Goal: Complete application form: Complete application form

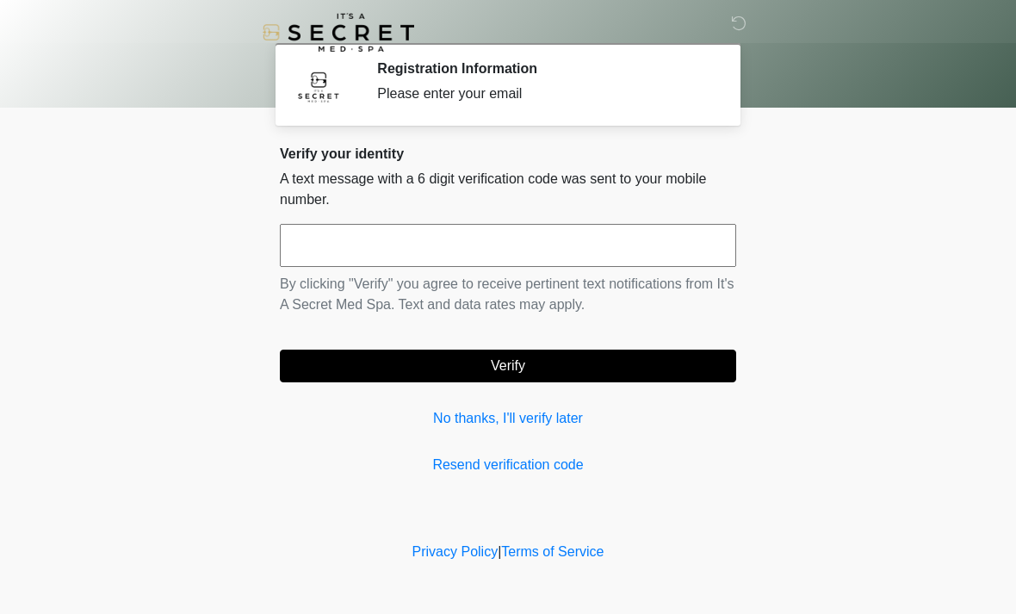
click at [498, 238] on input "text" at bounding box center [508, 245] width 456 height 43
type input "******"
click at [591, 361] on button "Verify" at bounding box center [508, 366] width 456 height 33
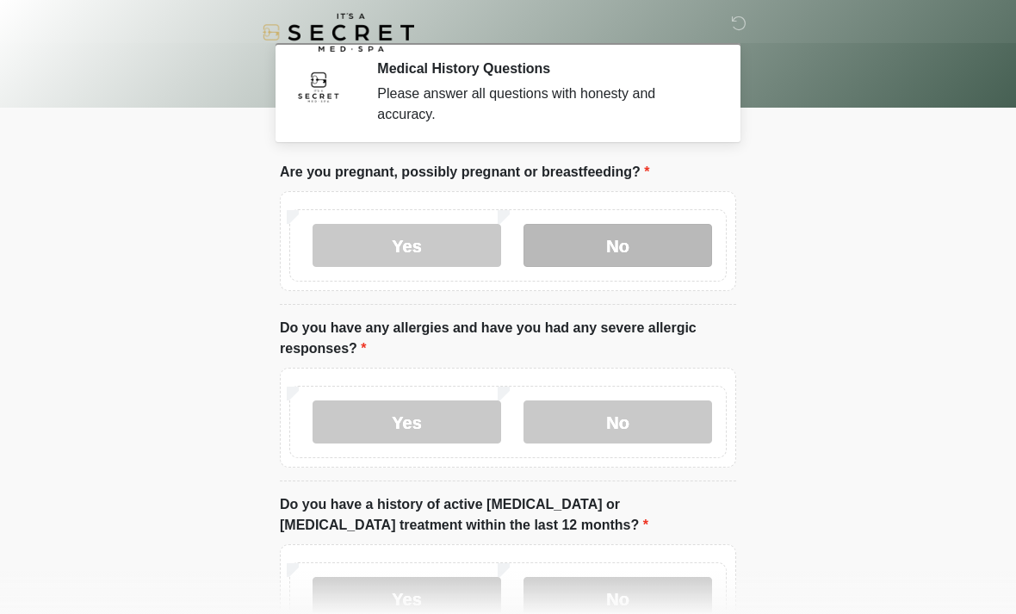
click at [654, 257] on label "No" at bounding box center [617, 245] width 189 height 43
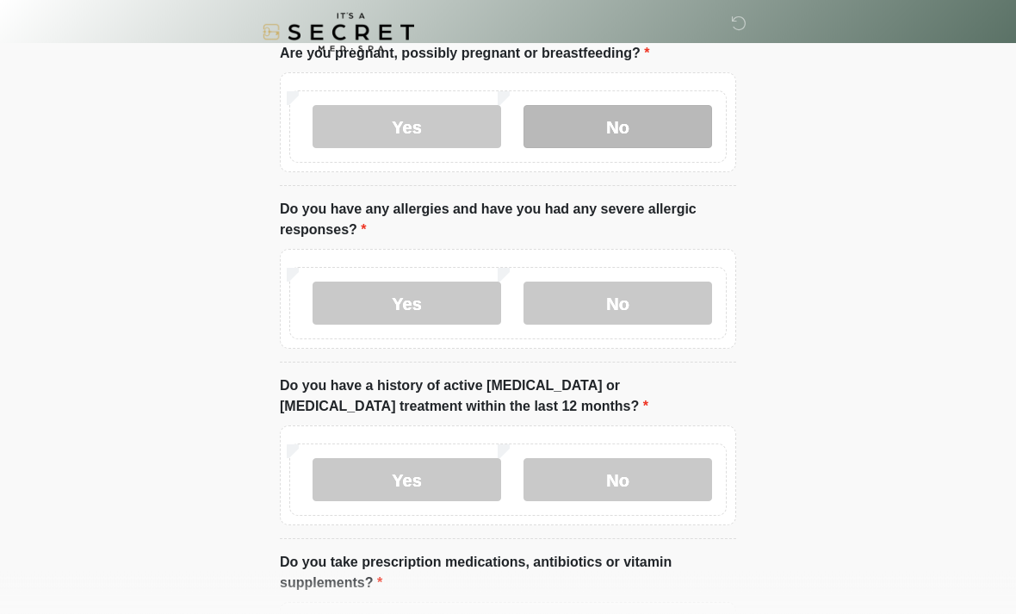
scroll to position [121, 0]
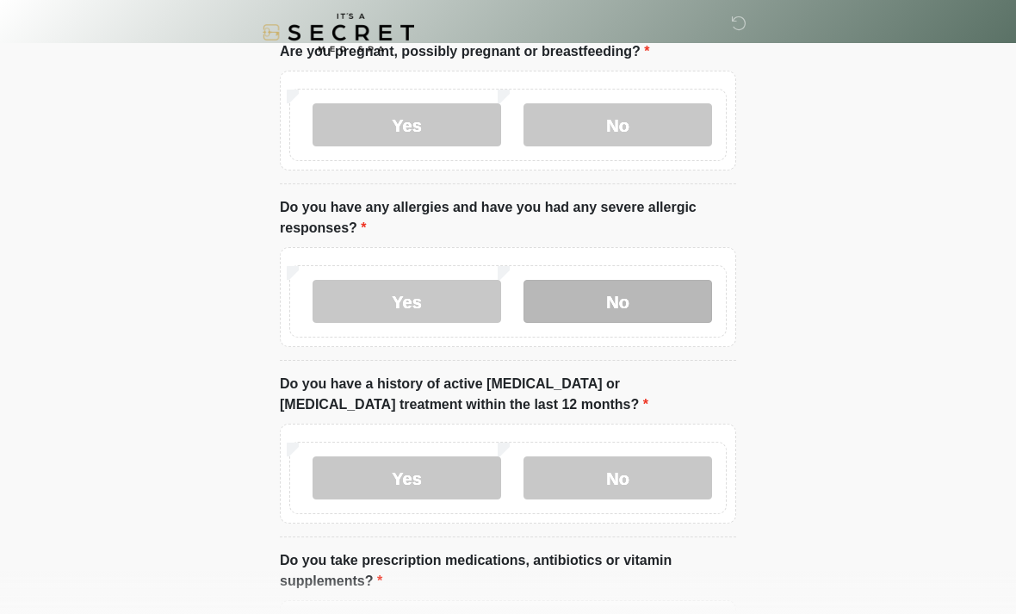
click at [657, 295] on label "No" at bounding box center [617, 301] width 189 height 43
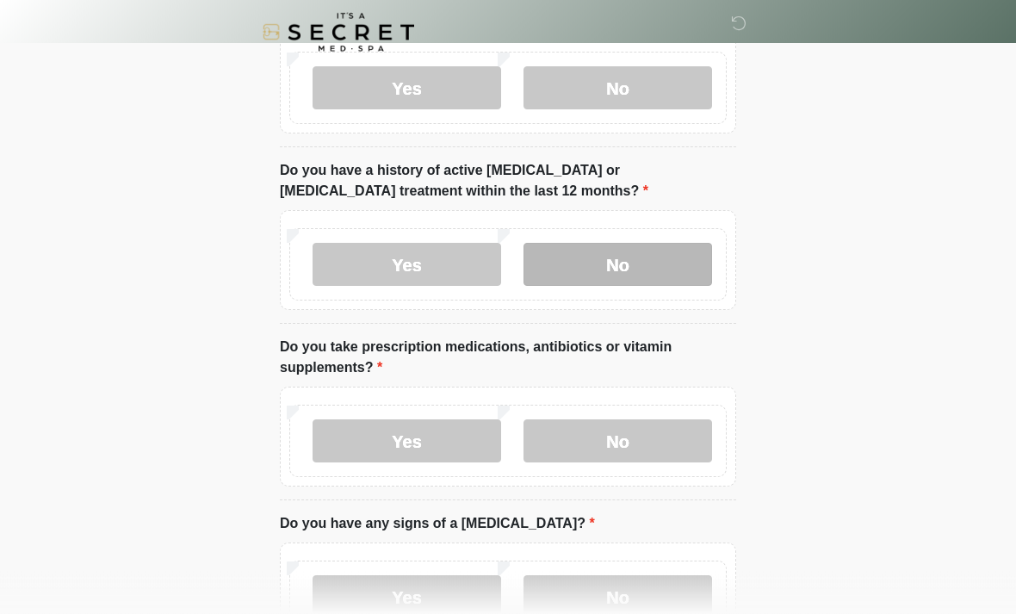
click at [647, 272] on label "No" at bounding box center [617, 265] width 189 height 43
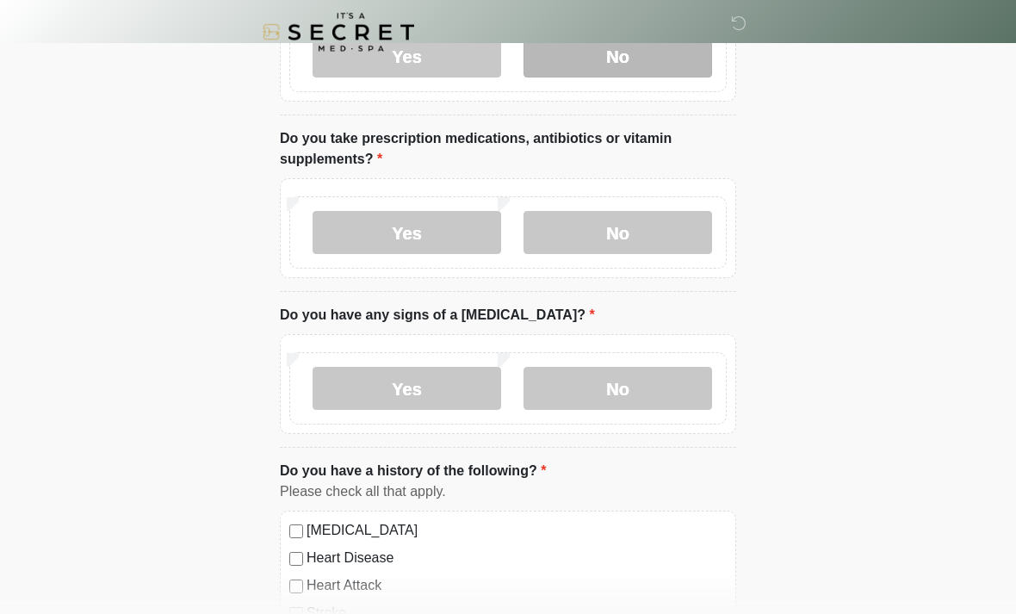
scroll to position [557, 0]
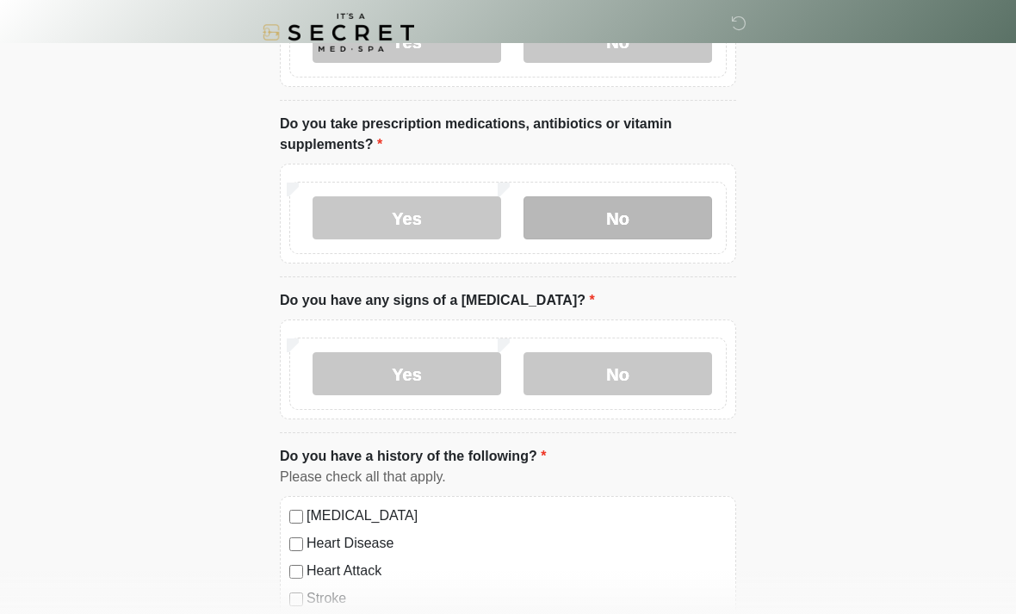
click at [643, 219] on label "No" at bounding box center [617, 217] width 189 height 43
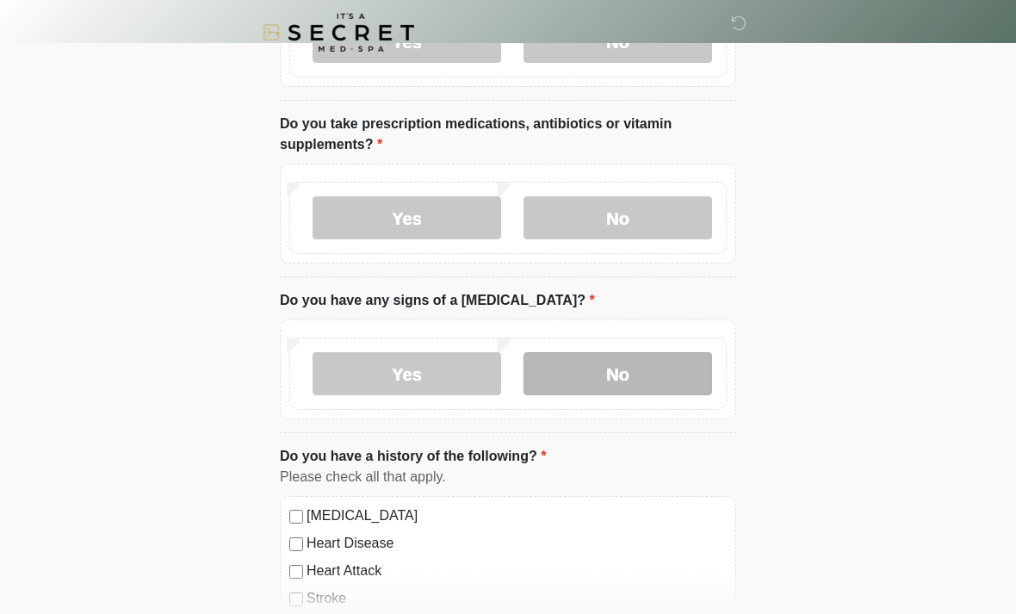
click at [637, 367] on label "No" at bounding box center [617, 373] width 189 height 43
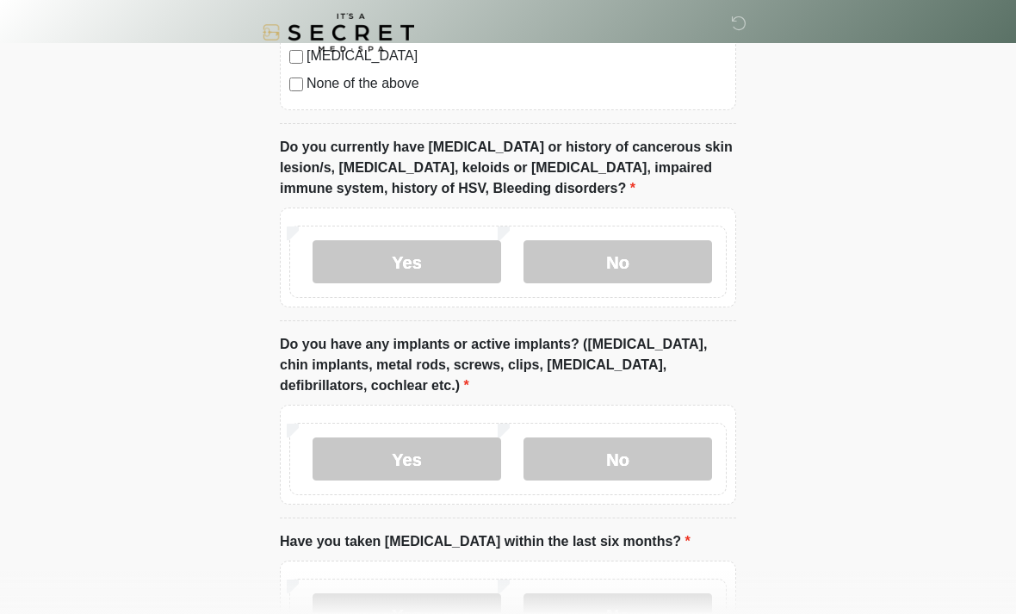
scroll to position [1295, 0]
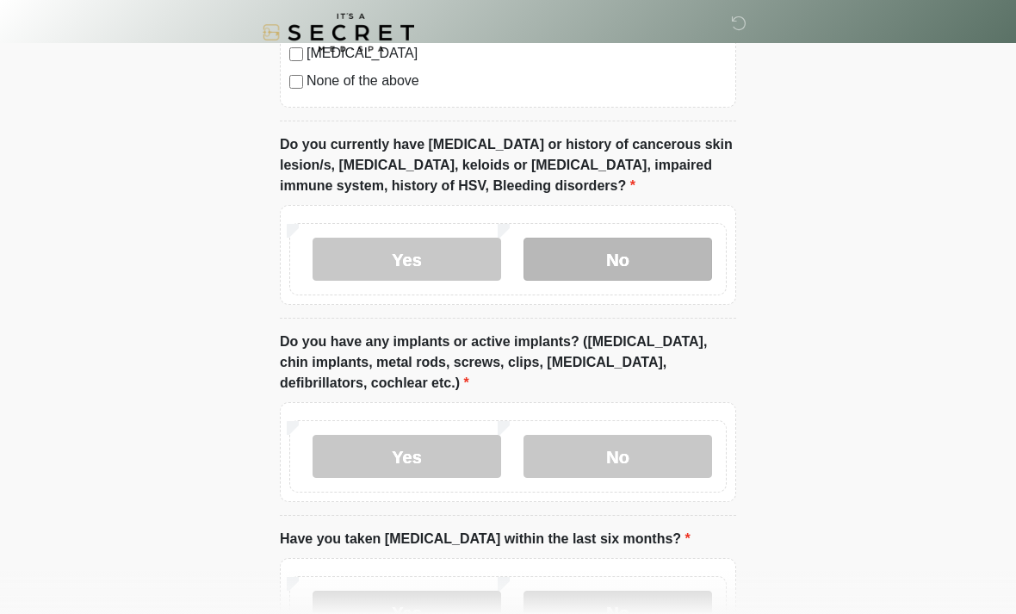
click at [678, 246] on label "No" at bounding box center [617, 259] width 189 height 43
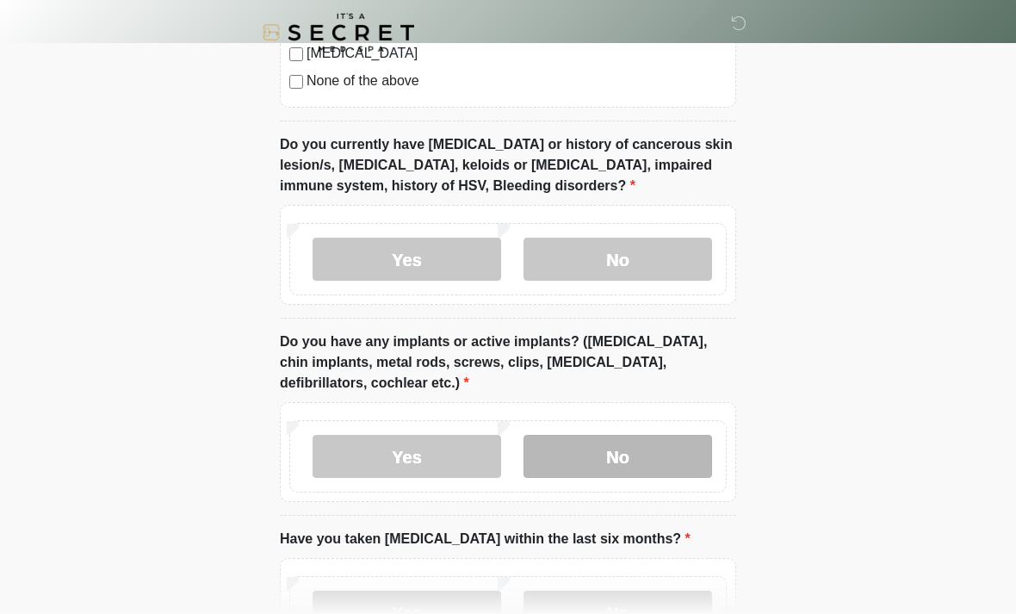
click at [655, 460] on label "No" at bounding box center [617, 456] width 189 height 43
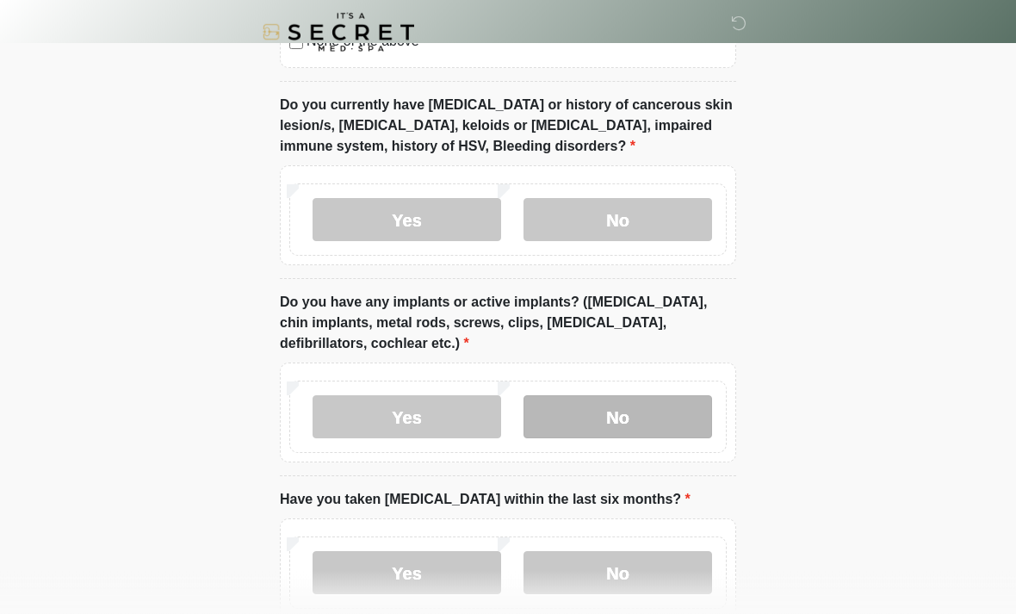
scroll to position [1433, 0]
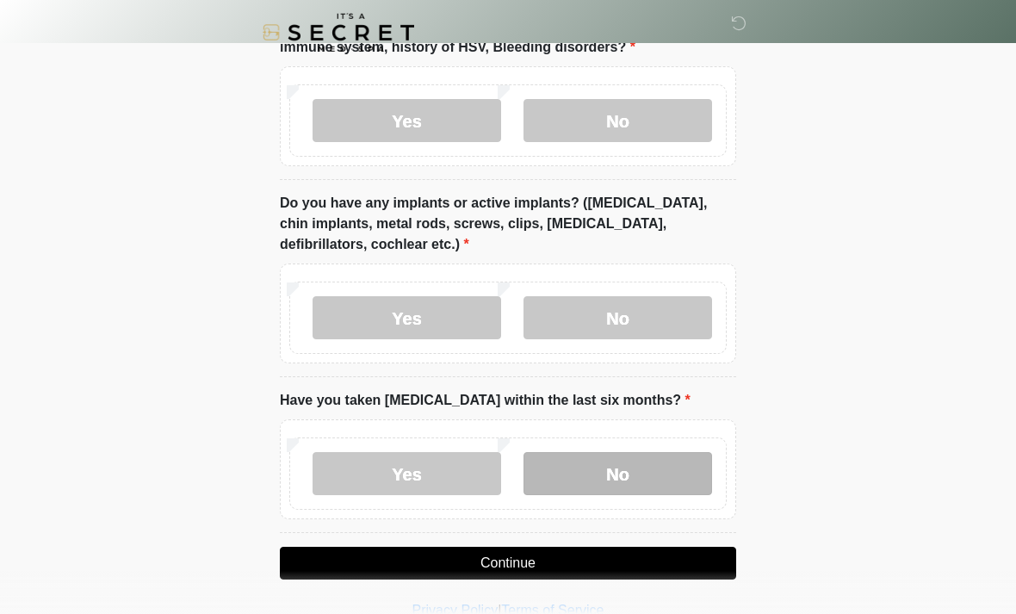
click at [642, 464] on label "No" at bounding box center [617, 473] width 189 height 43
click at [641, 567] on button "Continue" at bounding box center [508, 563] width 456 height 33
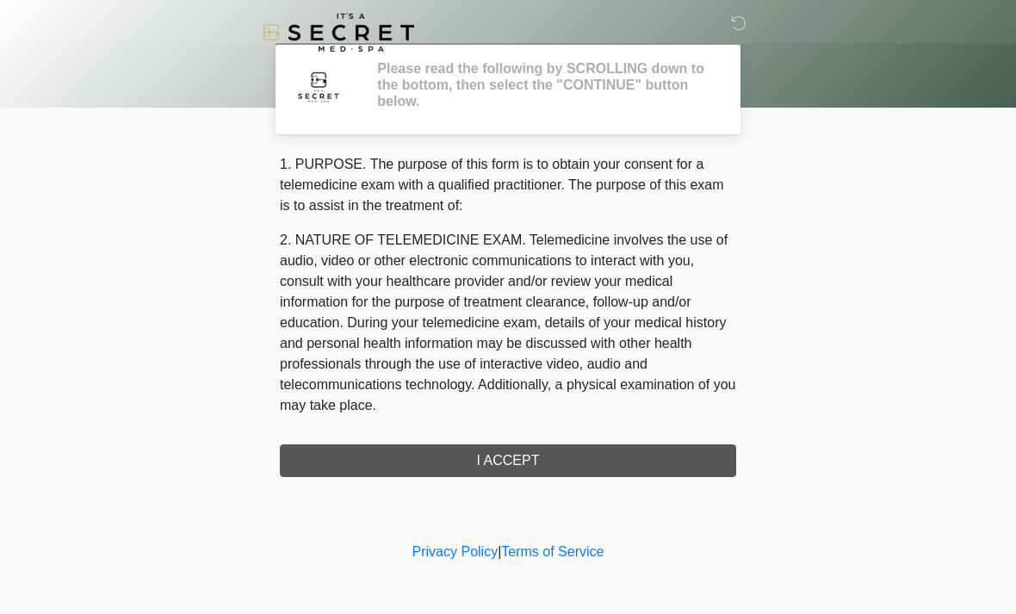
scroll to position [0, 0]
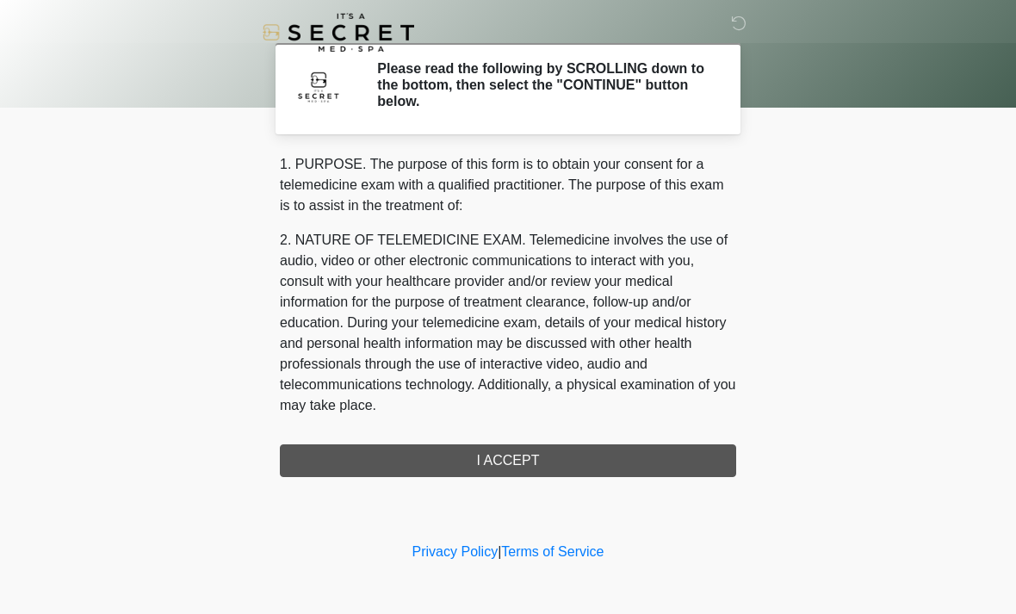
click at [582, 470] on div "1. PURPOSE. The purpose of this form is to obtain your consent for a telemedici…" at bounding box center [508, 315] width 456 height 323
click at [552, 459] on div "1. PURPOSE. The purpose of this form is to obtain your consent for a telemedici…" at bounding box center [508, 315] width 456 height 323
click at [516, 462] on div "1. PURPOSE. The purpose of this form is to obtain your consent for a telemedici…" at bounding box center [508, 315] width 456 height 323
click at [554, 422] on div "1. PURPOSE. The purpose of this form is to obtain your consent for a telemedici…" at bounding box center [508, 288] width 456 height 269
click at [554, 421] on div "1. PURPOSE. The purpose of this form is to obtain your consent for a telemedici…" at bounding box center [508, 288] width 456 height 269
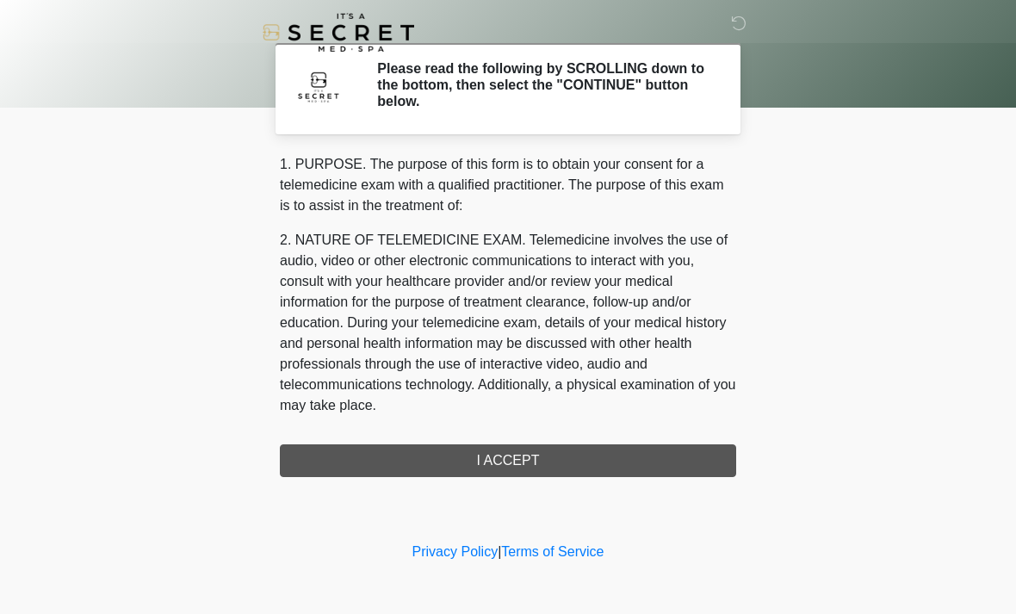
click at [528, 476] on div "‎ ‎ Please read the following by SCROLLING down to the bottom, then select the …" at bounding box center [508, 269] width 517 height 504
click at [528, 475] on div "1. PURPOSE. The purpose of this form is to obtain your consent for a telemedici…" at bounding box center [508, 315] width 456 height 323
click at [652, 62] on div at bounding box center [495, 32] width 517 height 65
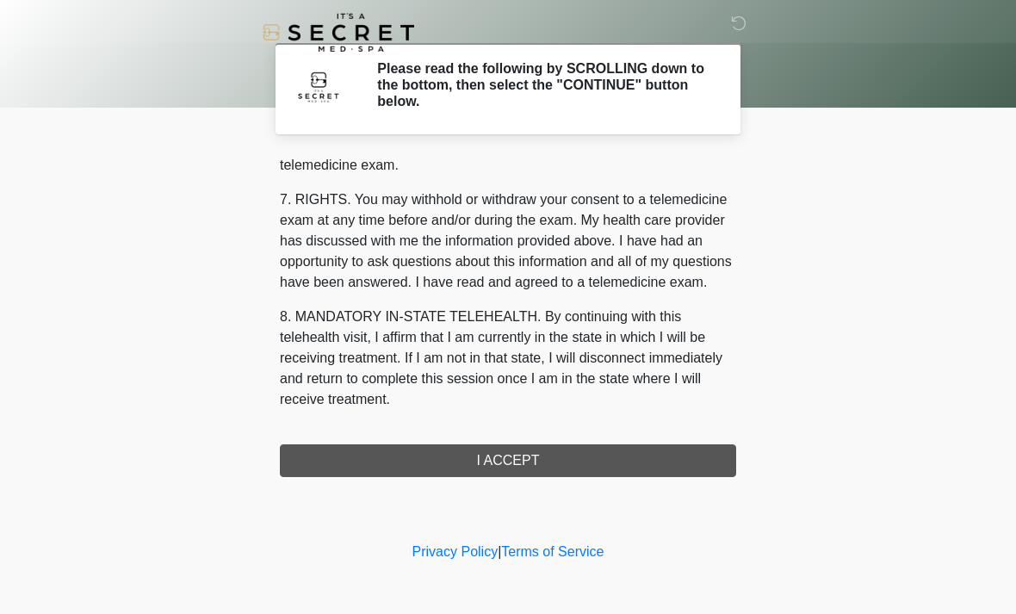
scroll to position [729, 0]
click at [549, 457] on button "I ACCEPT" at bounding box center [508, 460] width 456 height 33
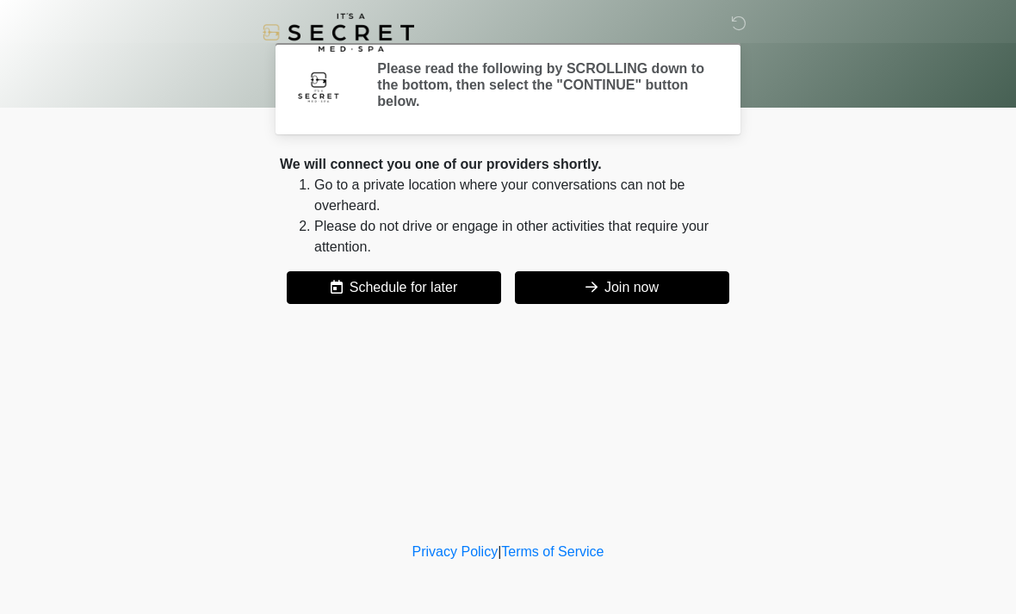
click at [538, 472] on div "‎ ‎ Please read the following by SCROLLING down to the bottom, then select the …" at bounding box center [508, 269] width 517 height 504
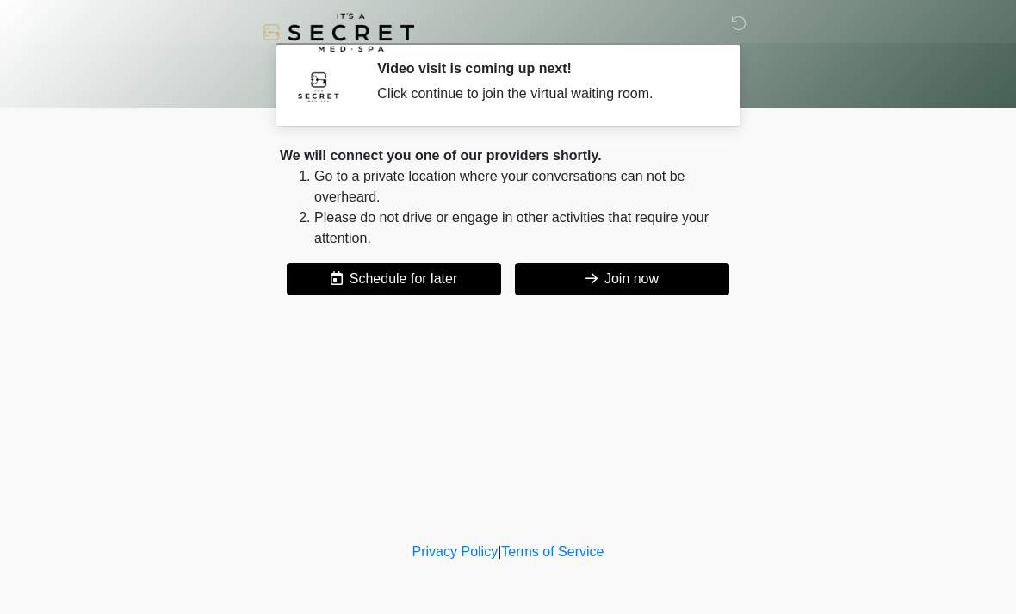
click at [628, 282] on button "Join now" at bounding box center [622, 279] width 214 height 33
